Goal: Task Accomplishment & Management: Manage account settings

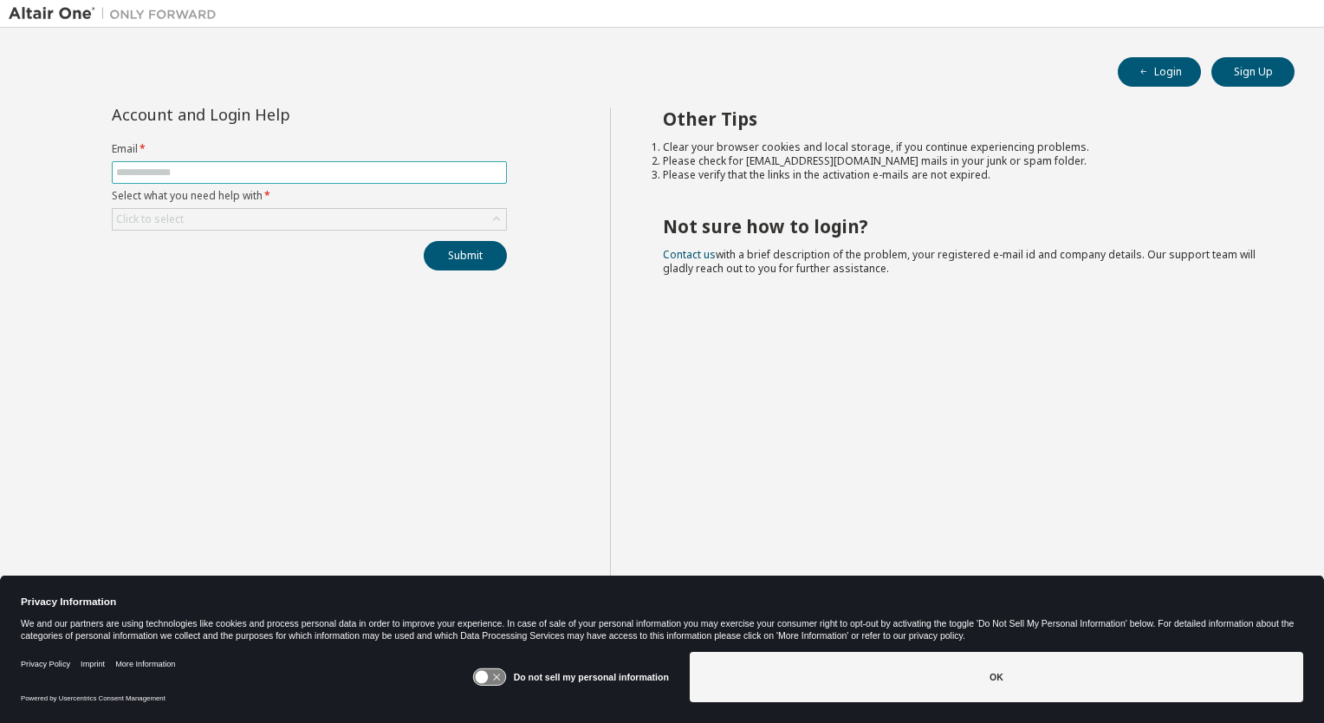
click at [197, 173] on input "text" at bounding box center [309, 172] width 386 height 14
click at [371, 92] on div "Login Sign Up Account and Login Help Email * Select what you need help with * C…" at bounding box center [662, 349] width 1307 height 627
click at [225, 168] on input "text" at bounding box center [309, 172] width 386 height 14
type input "**********"
click at [279, 220] on div "Click to select" at bounding box center [309, 219] width 393 height 21
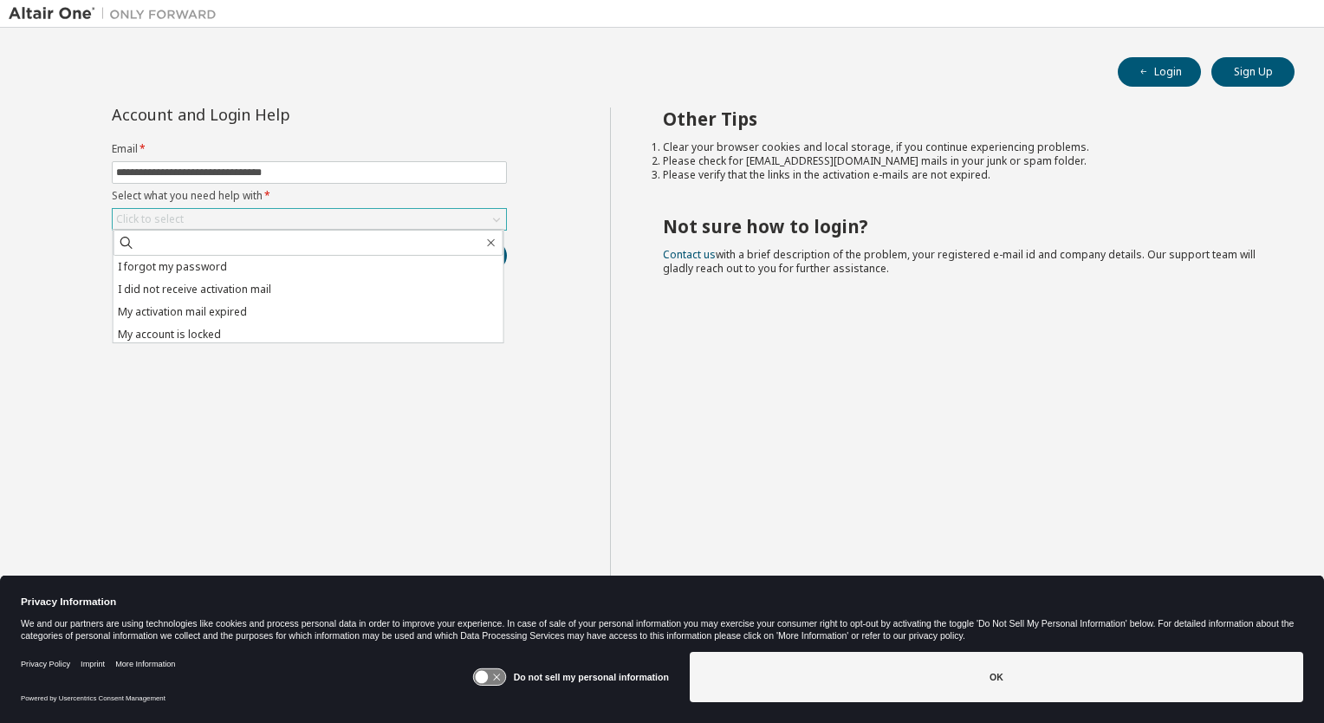
click at [279, 220] on div "Click to select" at bounding box center [309, 219] width 393 height 21
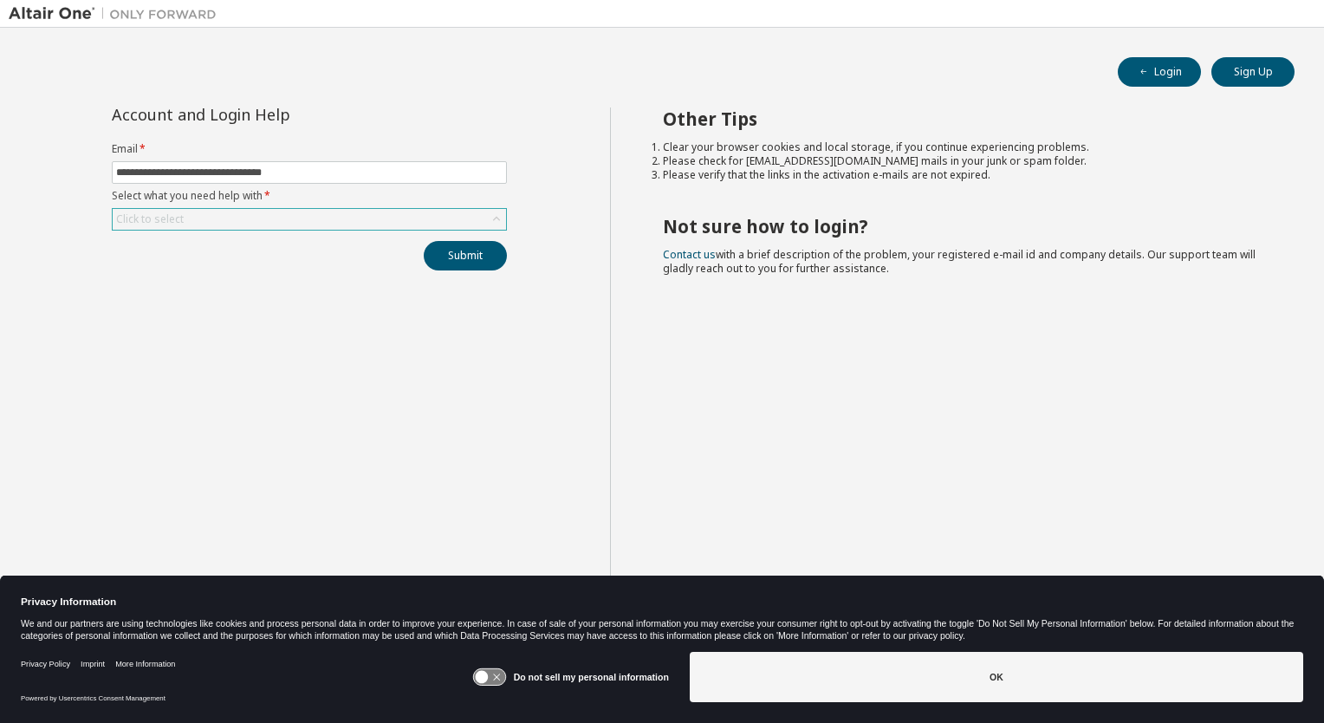
click at [279, 220] on div "Click to select" at bounding box center [309, 219] width 393 height 21
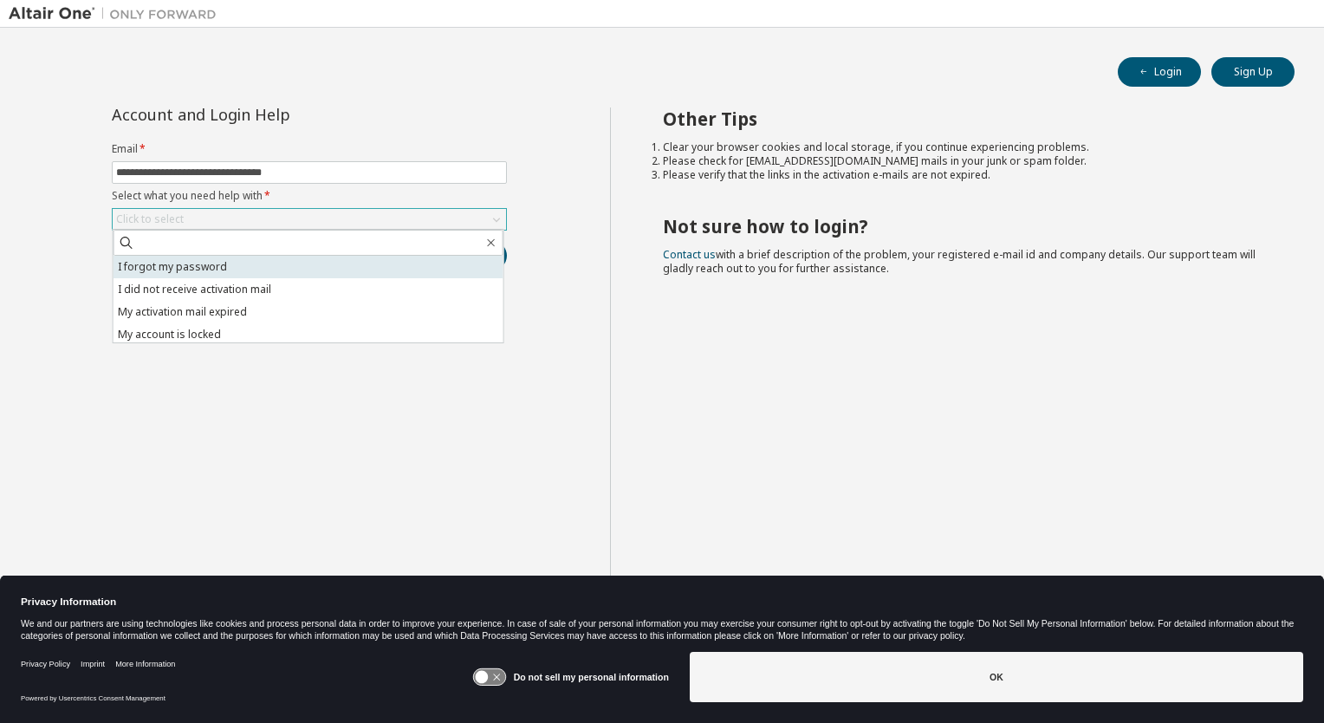
click at [229, 271] on li "I forgot my password" at bounding box center [309, 267] width 390 height 23
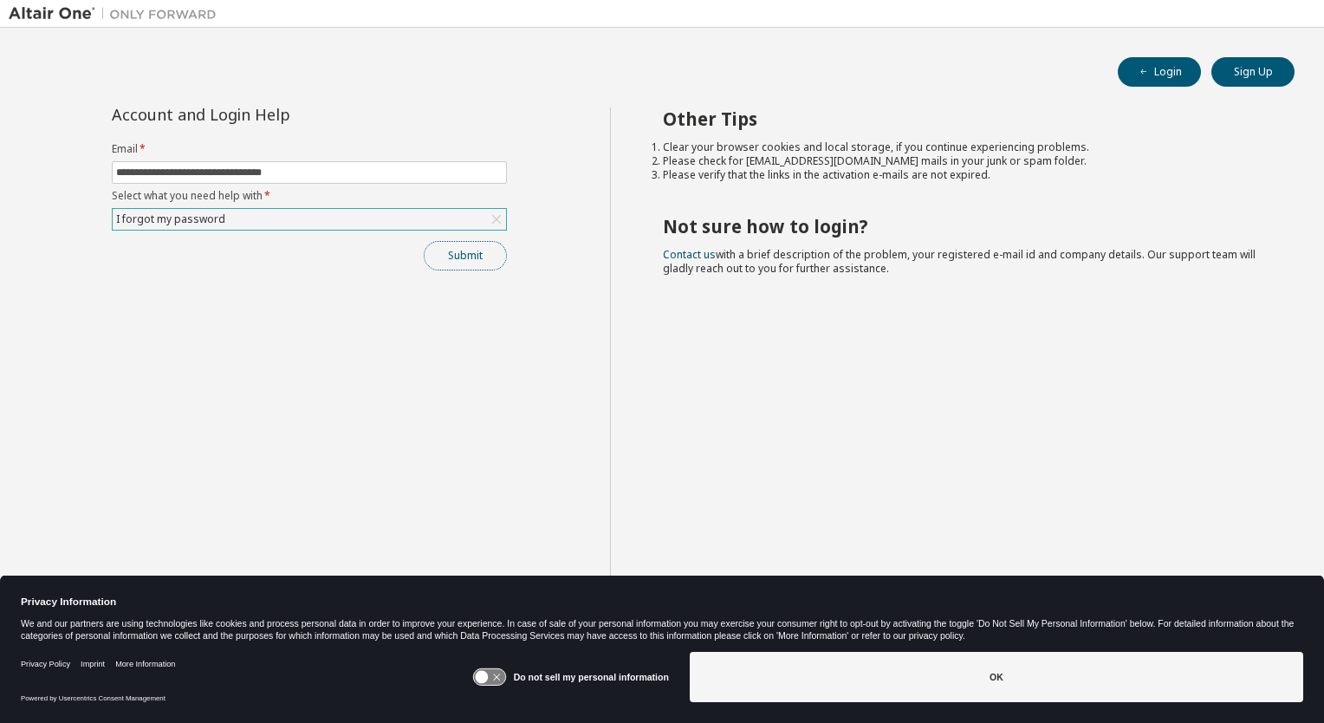
click at [458, 255] on button "Submit" at bounding box center [465, 255] width 83 height 29
click at [1171, 78] on button "Login" at bounding box center [1159, 71] width 83 height 29
click at [267, 172] on input "text" at bounding box center [309, 172] width 386 height 14
type input "**********"
click at [287, 216] on div "Click to select" at bounding box center [309, 219] width 393 height 21
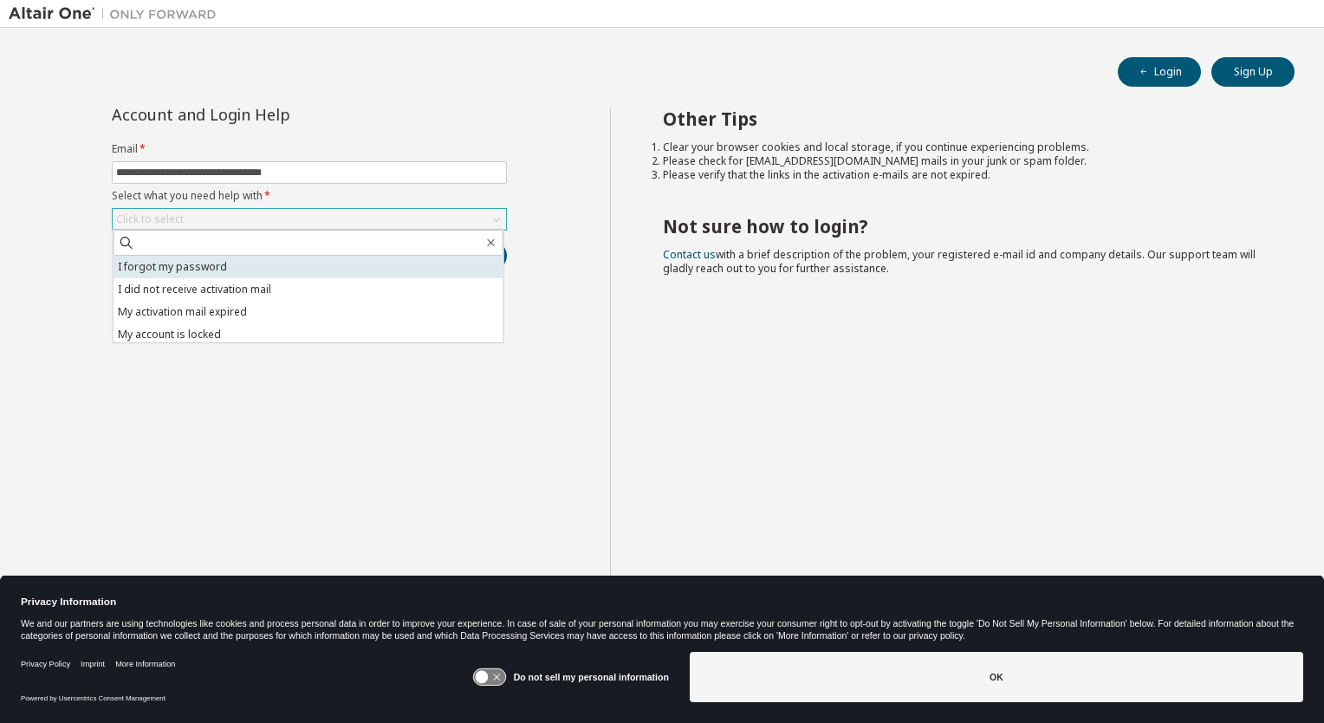
click at [223, 265] on li "I forgot my password" at bounding box center [309, 267] width 390 height 23
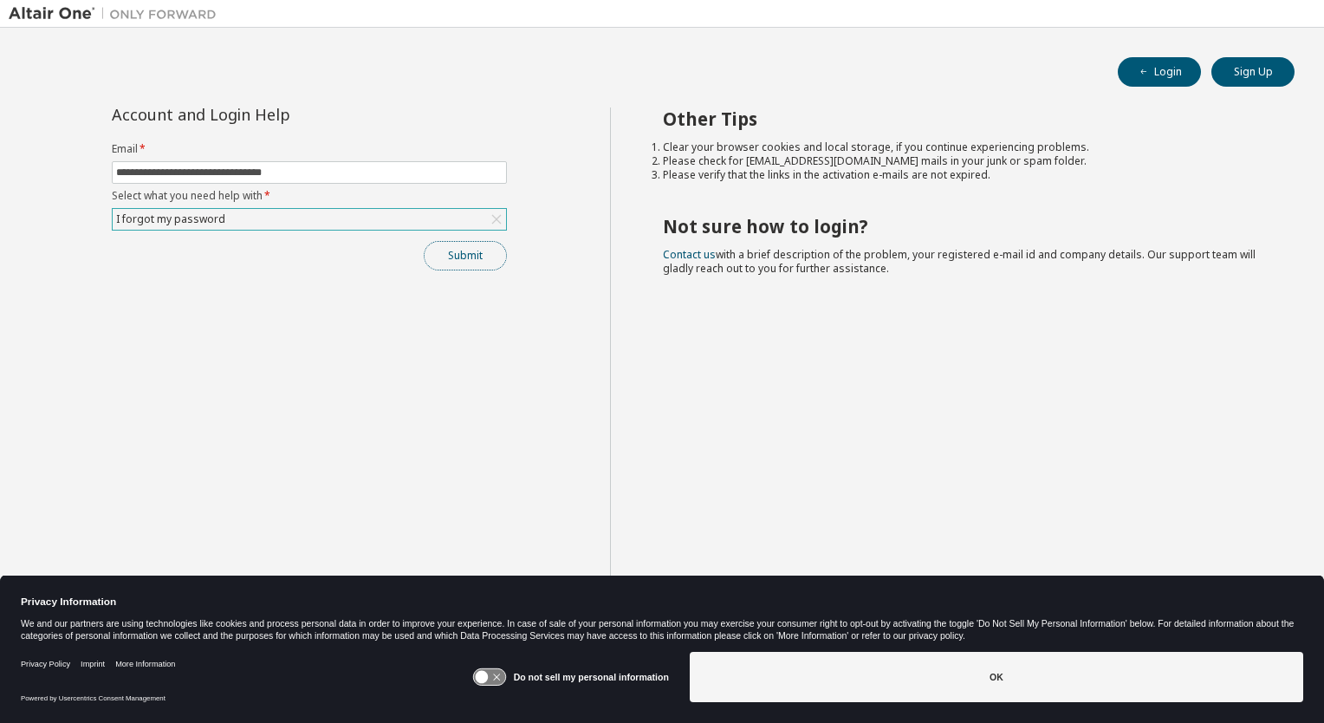
click at [441, 251] on button "Submit" at bounding box center [465, 255] width 83 height 29
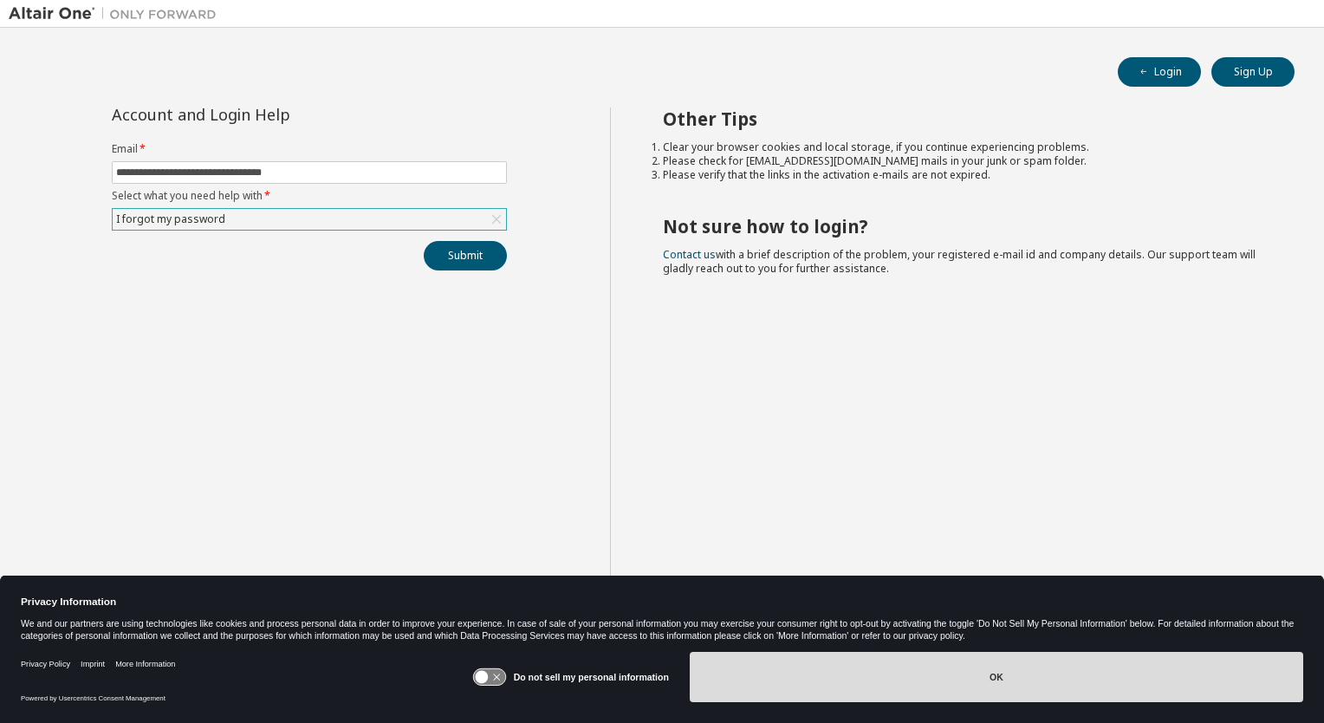
click at [903, 701] on button "OK" at bounding box center [996, 677] width 613 height 50
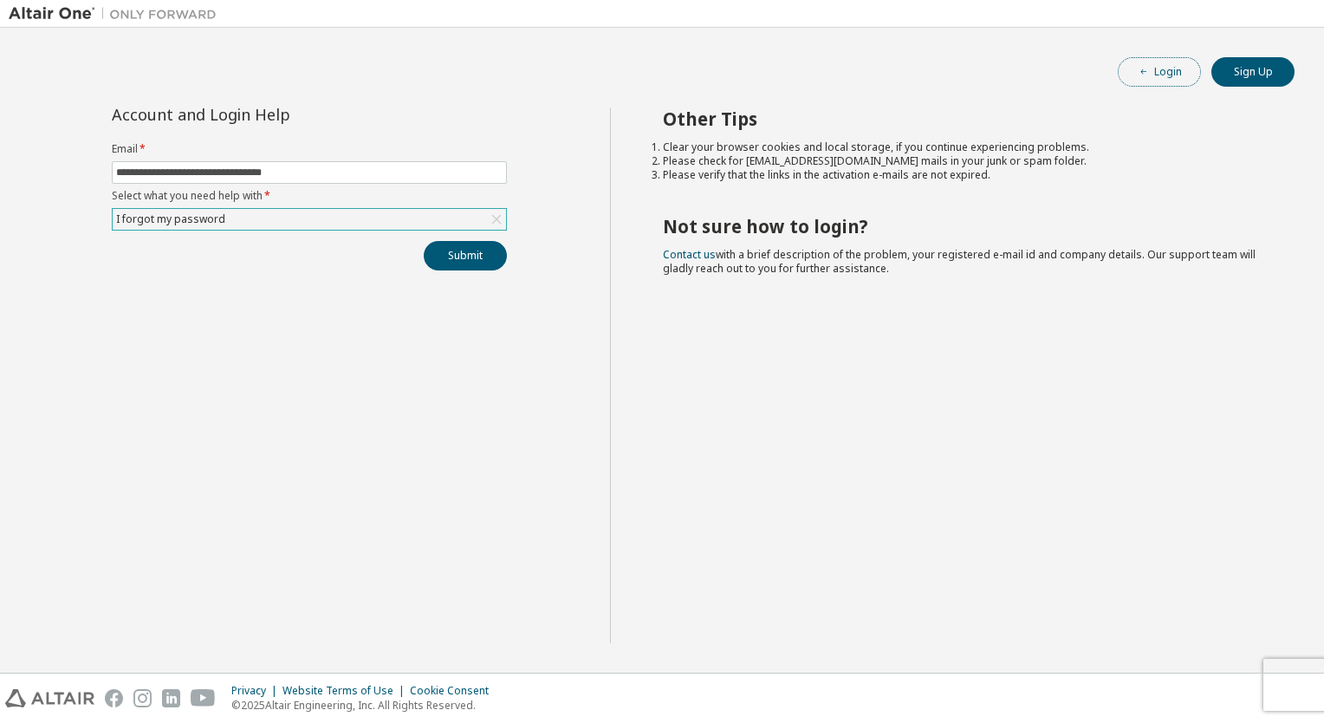
click at [1175, 76] on button "Login" at bounding box center [1159, 71] width 83 height 29
